Goal: Check status: Check status

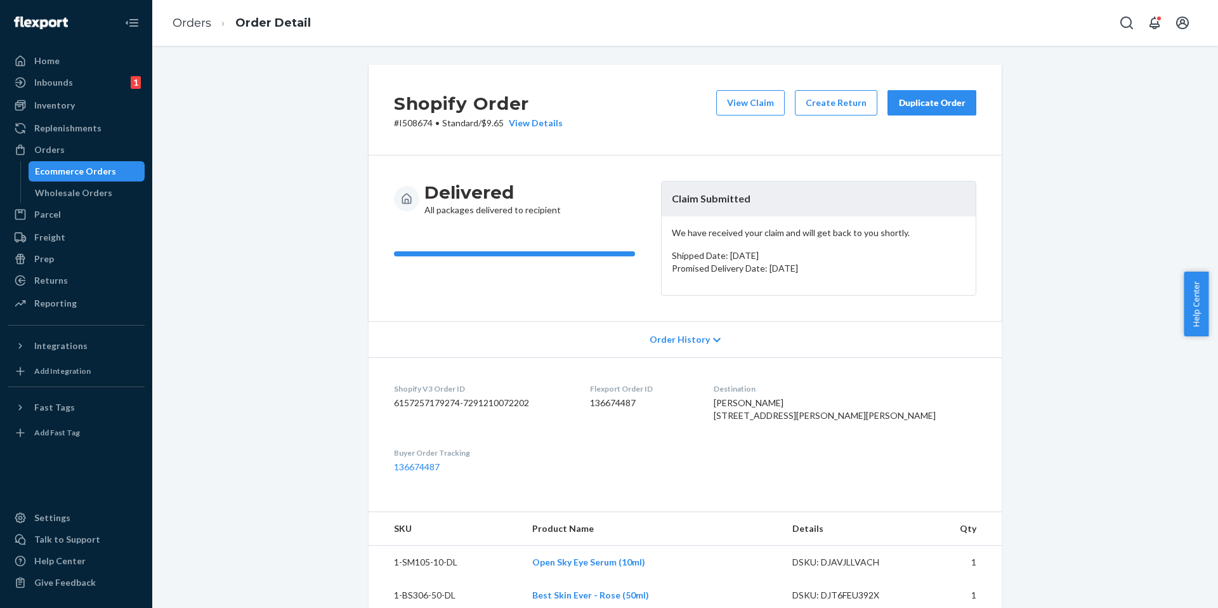
click at [133, 167] on div "Ecommerce Orders" at bounding box center [87, 171] width 114 height 18
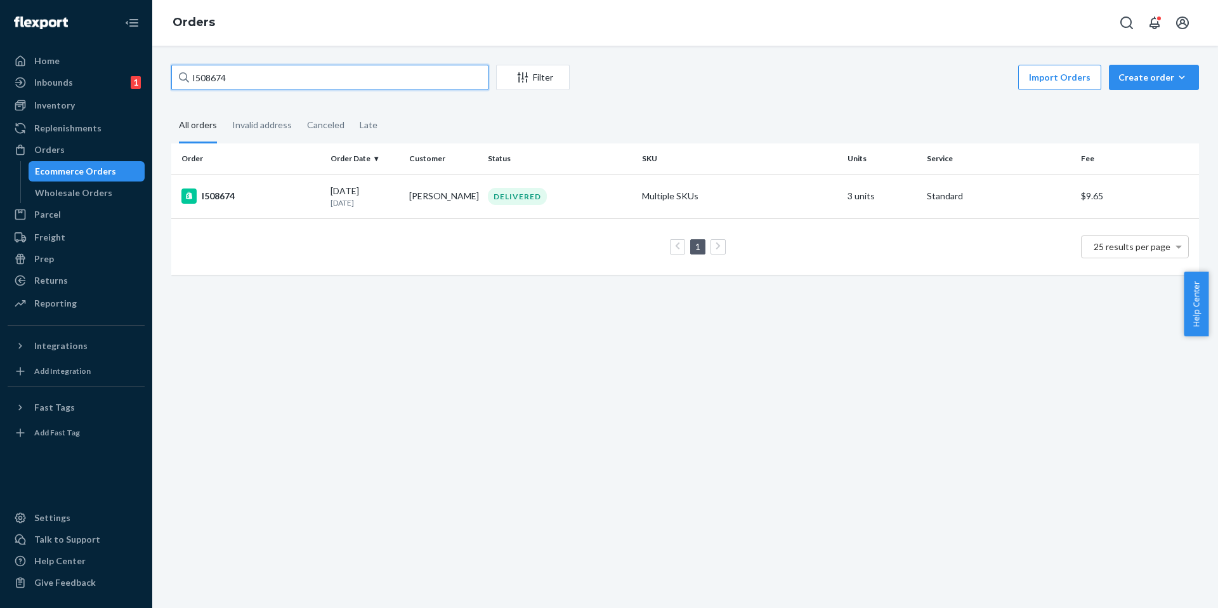
click at [296, 81] on input "I508674" at bounding box center [329, 77] width 317 height 25
paste input "991"
type input "I508991"
click at [223, 204] on td "I508991" at bounding box center [248, 196] width 154 height 44
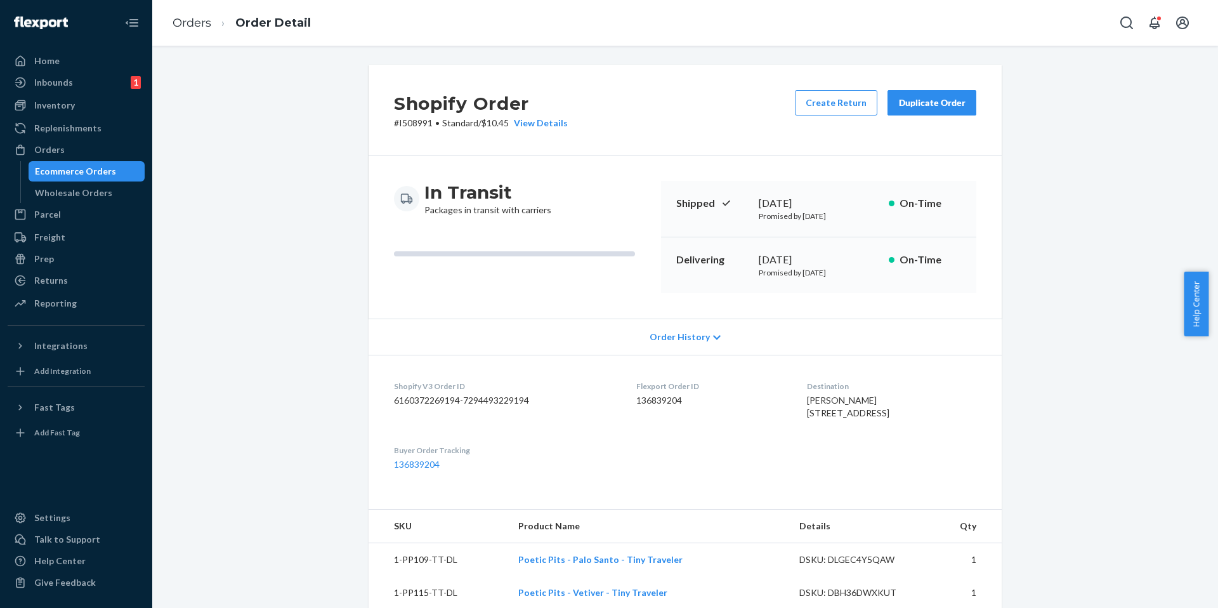
click at [120, 167] on div "Ecommerce Orders" at bounding box center [87, 171] width 114 height 18
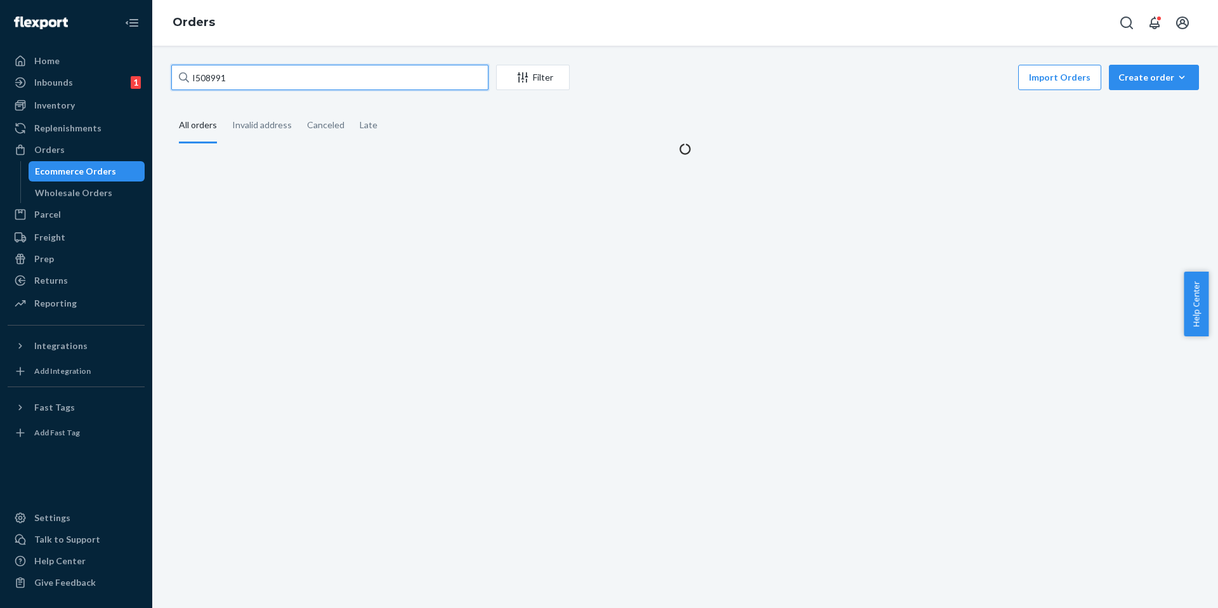
click at [310, 82] on input "I508991" at bounding box center [329, 77] width 317 height 25
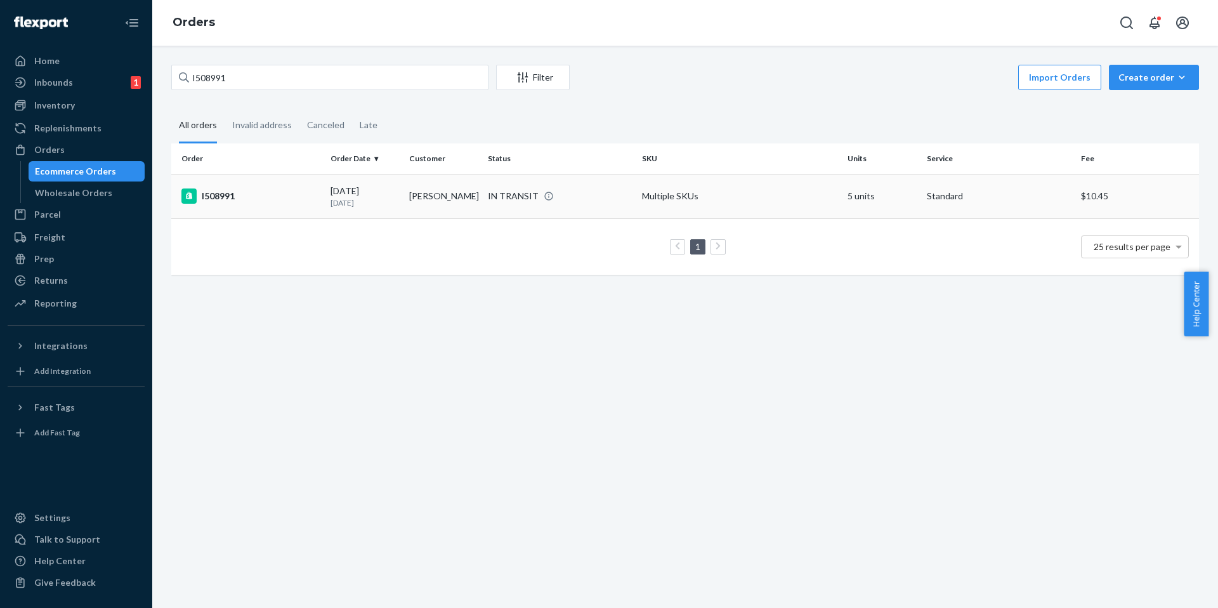
click at [233, 195] on div "I508991" at bounding box center [250, 195] width 139 height 15
